Goal: Find specific page/section: Find specific page/section

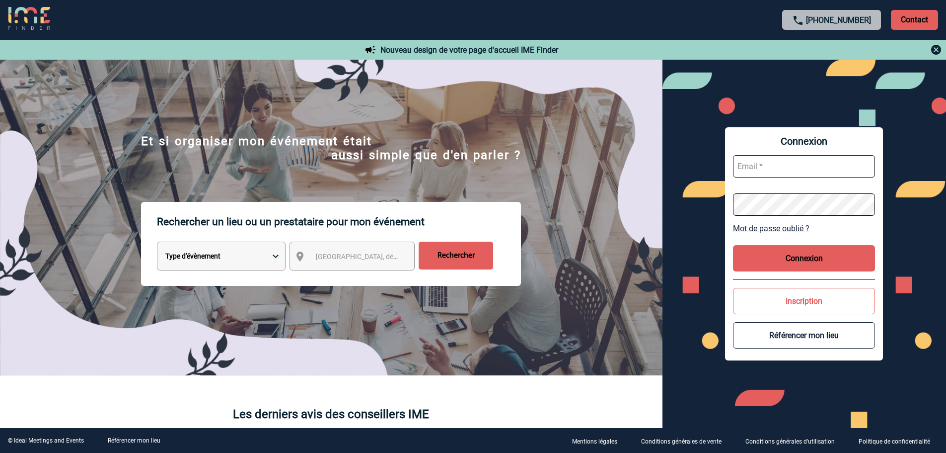
type input "ccornu@ime-groupe.com"
click at [796, 254] on button "Connexion" at bounding box center [804, 258] width 142 height 26
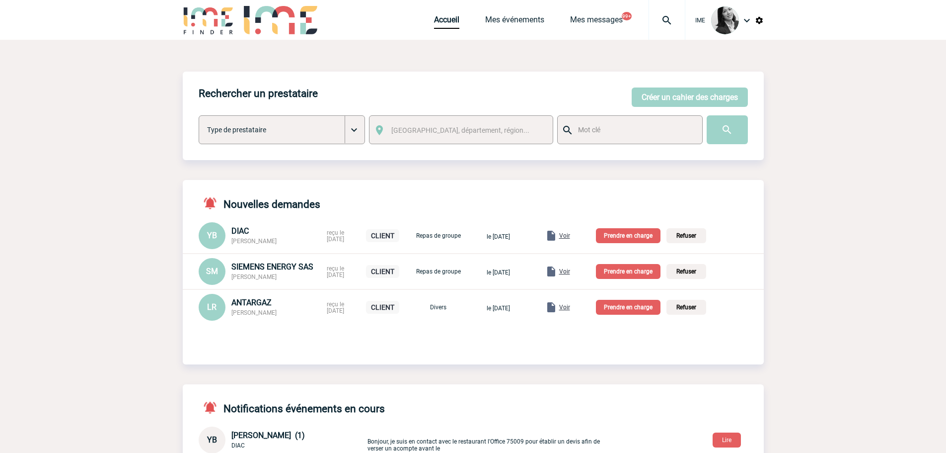
click at [668, 22] on img at bounding box center [667, 20] width 36 height 12
type input "siemens"
click at [750, 19] on img at bounding box center [747, 20] width 12 height 12
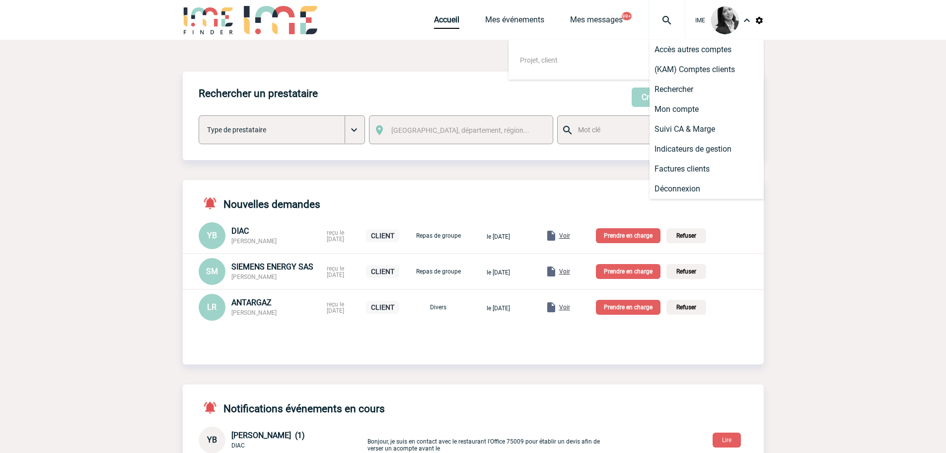
click at [757, 24] on img at bounding box center [759, 20] width 9 height 9
click at [155, 122] on body "IME Accueil Mes événements" at bounding box center [473, 414] width 946 height 828
